Goal: Check status

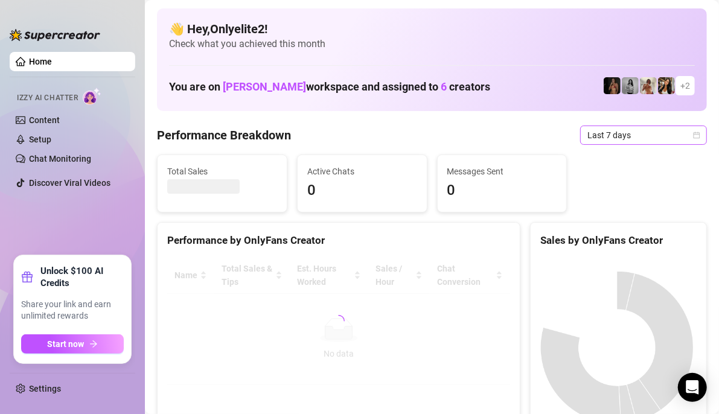
click at [629, 139] on span "Last 7 days" at bounding box center [643, 135] width 112 height 18
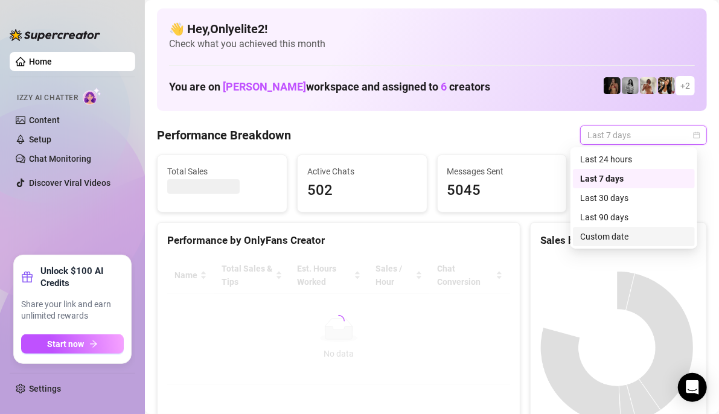
click at [623, 236] on div "Custom date" at bounding box center [633, 236] width 107 height 13
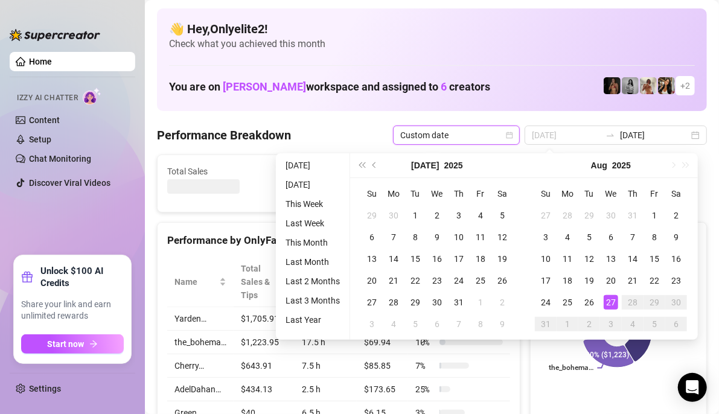
click at [608, 302] on div "27" at bounding box center [610, 302] width 14 height 14
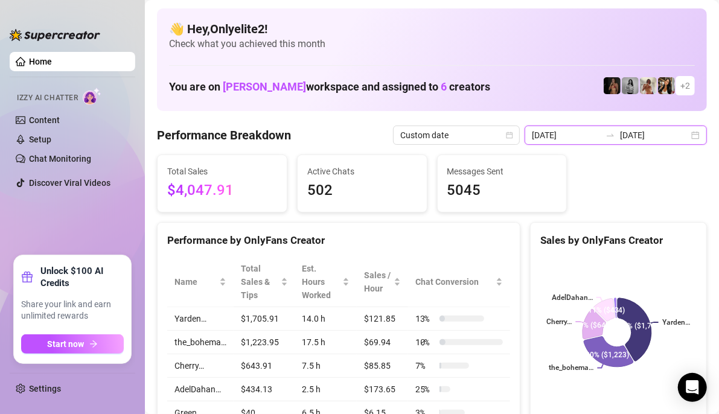
click at [587, 134] on input "[DATE]" at bounding box center [566, 135] width 69 height 13
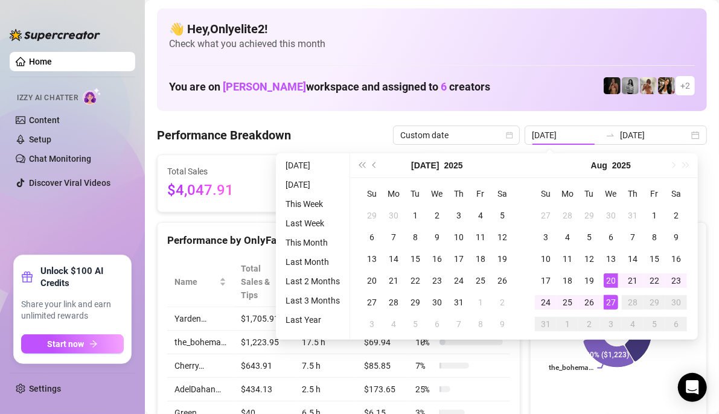
click at [498, 100] on div "👋 Hey, Onlyelite2 ! Check what you achieved this month You are on [PERSON_NAME]…" at bounding box center [432, 59] width 550 height 103
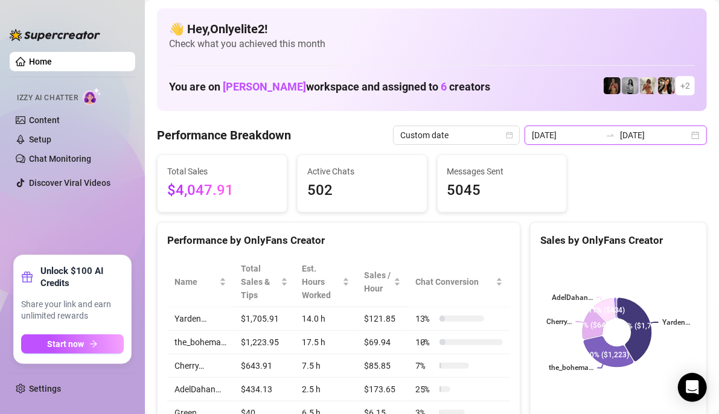
click at [562, 135] on input "[DATE]" at bounding box center [566, 135] width 69 height 13
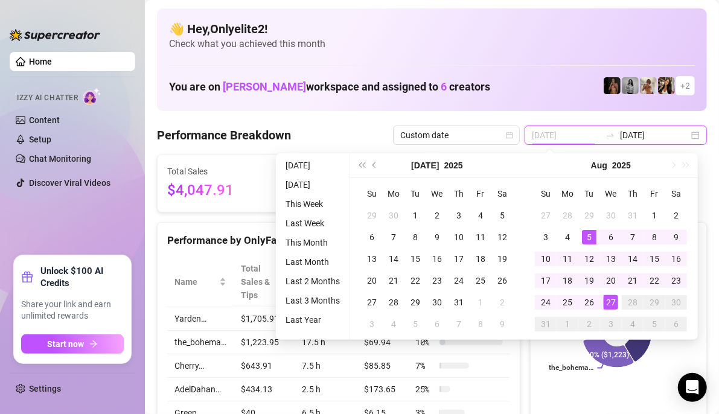
type input "[DATE]"
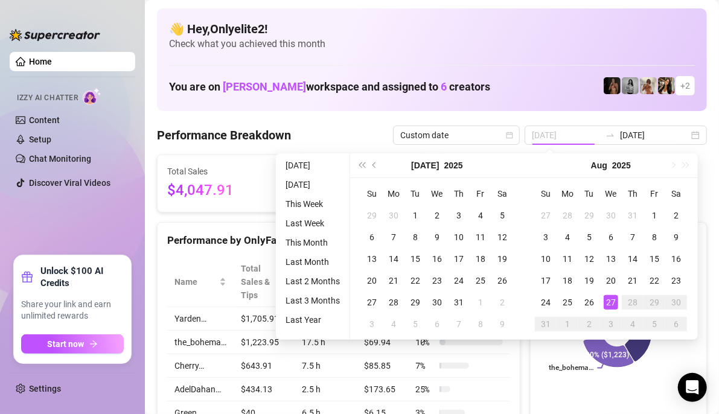
click at [610, 302] on div "27" at bounding box center [610, 302] width 14 height 14
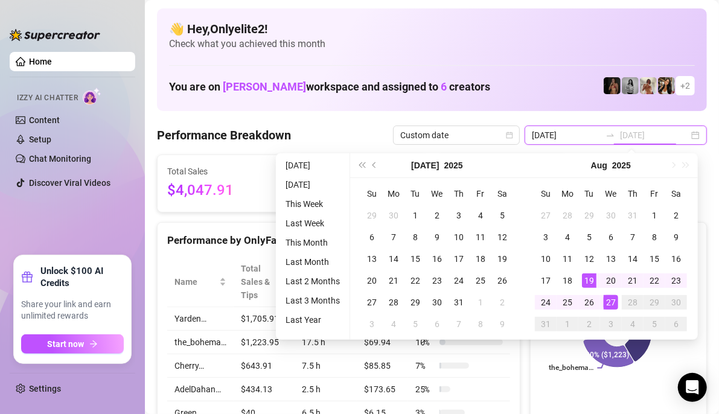
type input "[DATE]"
click at [609, 303] on div "27" at bounding box center [610, 302] width 14 height 14
type input "[DATE]"
